Goal: Check status: Check status

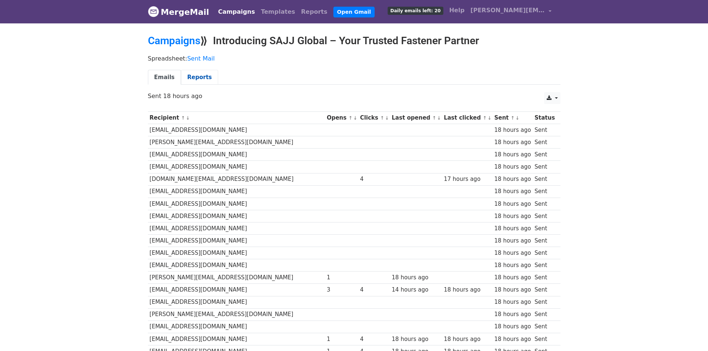
click at [193, 84] on link "Reports" at bounding box center [199, 77] width 37 height 15
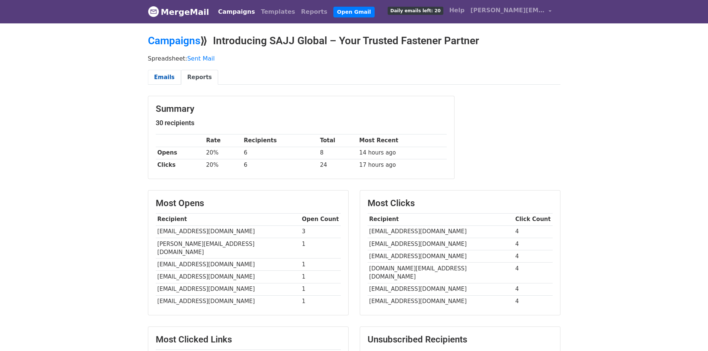
click at [154, 79] on link "Emails" at bounding box center [164, 77] width 33 height 15
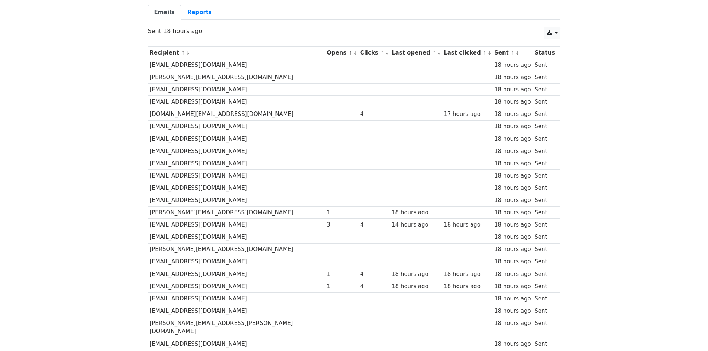
scroll to position [74, 0]
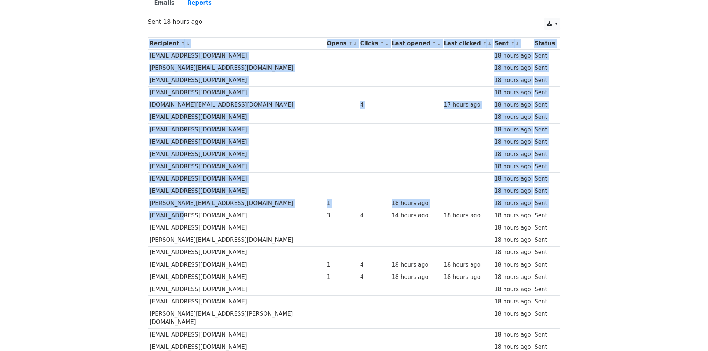
drag, startPoint x: 145, startPoint y: 216, endPoint x: 174, endPoint y: 216, distance: 28.6
click at [174, 216] on div "Recipient ↑ ↓ Opens ↑ ↓ Clicks ↑ ↓ Last opened ↑ ↓ Last clicked ↑ ↓ Sent ↑ ↓ St…" at bounding box center [354, 232] width 424 height 399
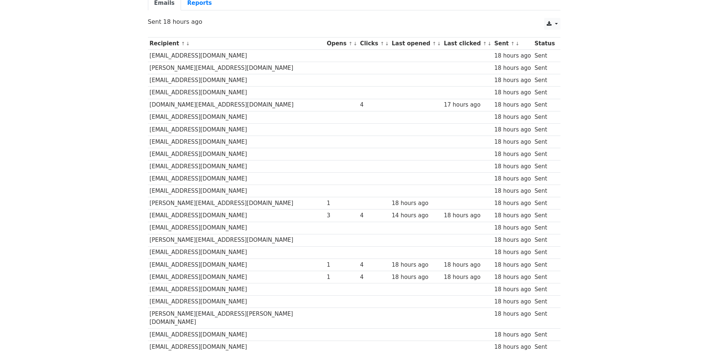
click at [188, 214] on td "[EMAIL_ADDRESS][DOMAIN_NAME]" at bounding box center [236, 216] width 177 height 12
drag, startPoint x: 192, startPoint y: 216, endPoint x: 149, endPoint y: 218, distance: 43.6
click at [149, 218] on td "[EMAIL_ADDRESS][DOMAIN_NAME]" at bounding box center [236, 216] width 177 height 12
